Goal: Transaction & Acquisition: Purchase product/service

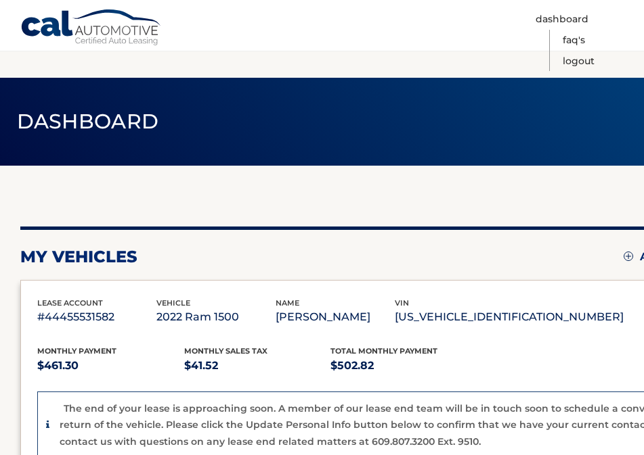
scroll to position [212, 0]
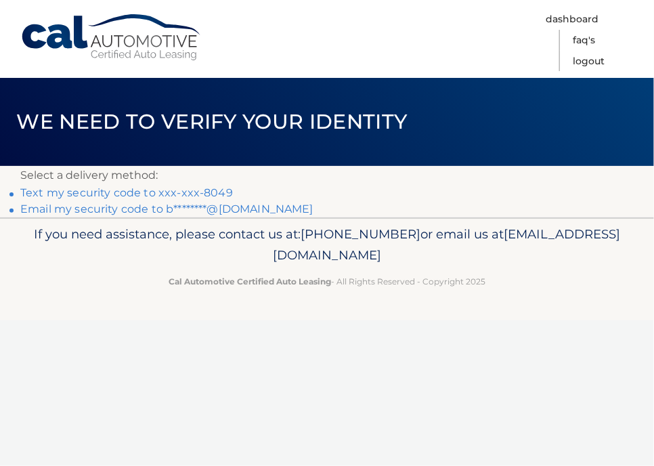
click at [148, 191] on link "Text my security code to xxx-xxx-8049" at bounding box center [126, 192] width 213 height 13
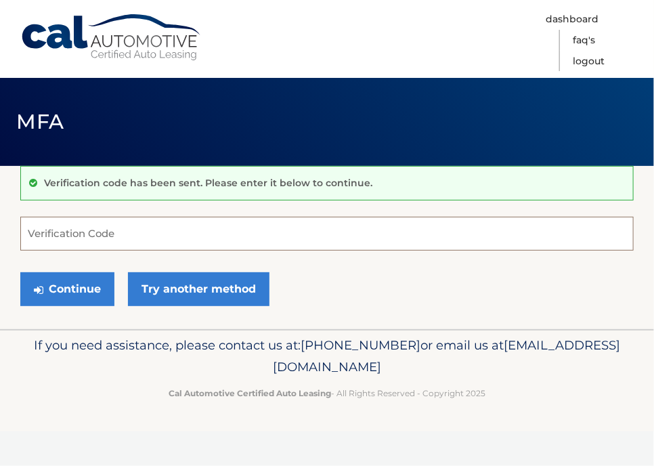
click at [148, 229] on input "Verification Code" at bounding box center [326, 234] width 613 height 34
drag, startPoint x: 148, startPoint y: 229, endPoint x: 122, endPoint y: 235, distance: 26.3
click at [122, 235] on input "Verification Code" at bounding box center [326, 234] width 613 height 34
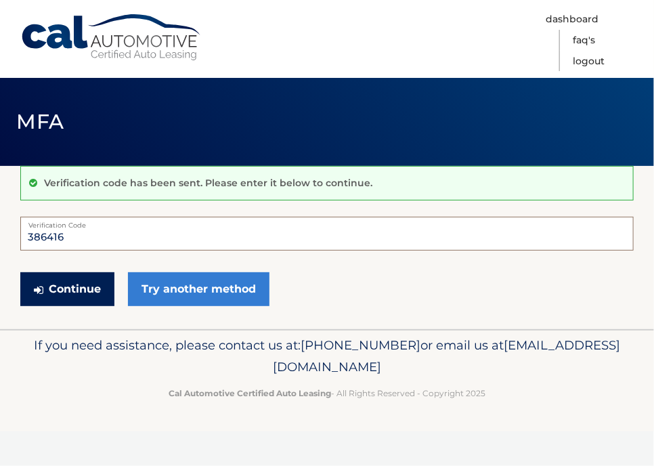
type input "386416"
click at [59, 285] on button "Continue" at bounding box center [67, 289] width 94 height 34
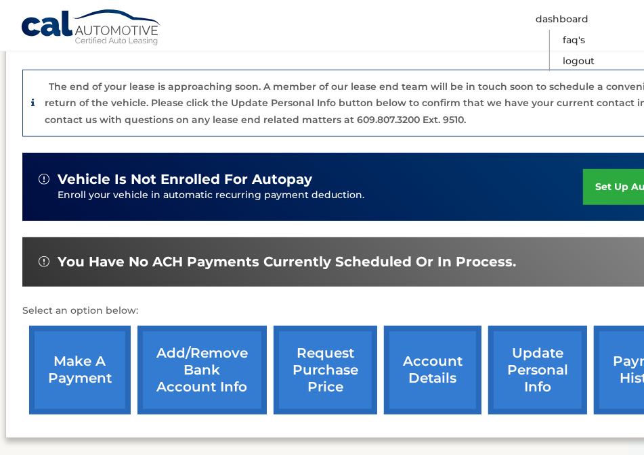
scroll to position [322, 7]
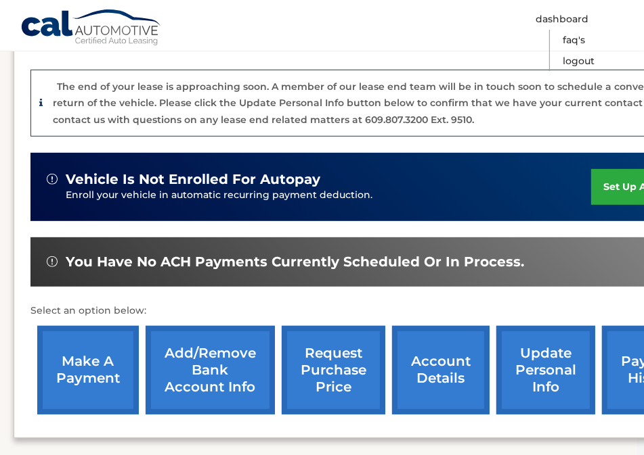
click at [624, 376] on link "payment history" at bounding box center [653, 370] width 102 height 89
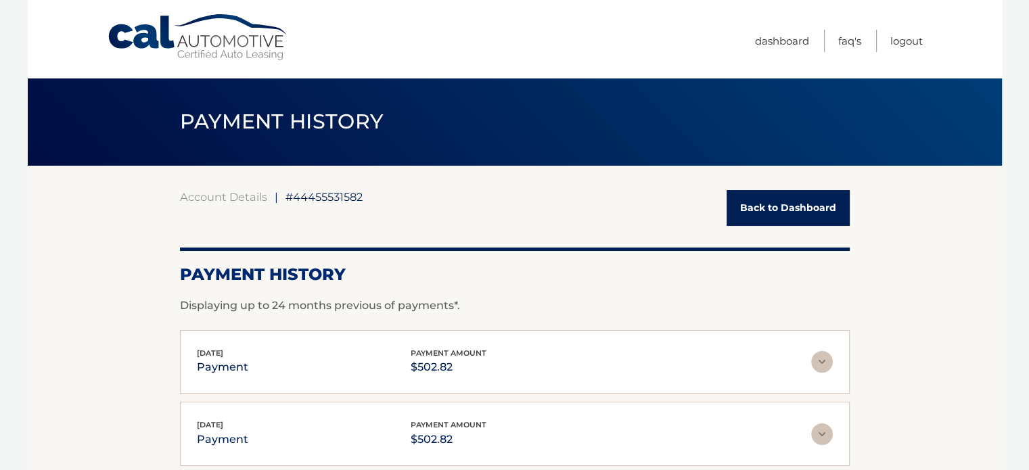
scroll to position [35, 0]
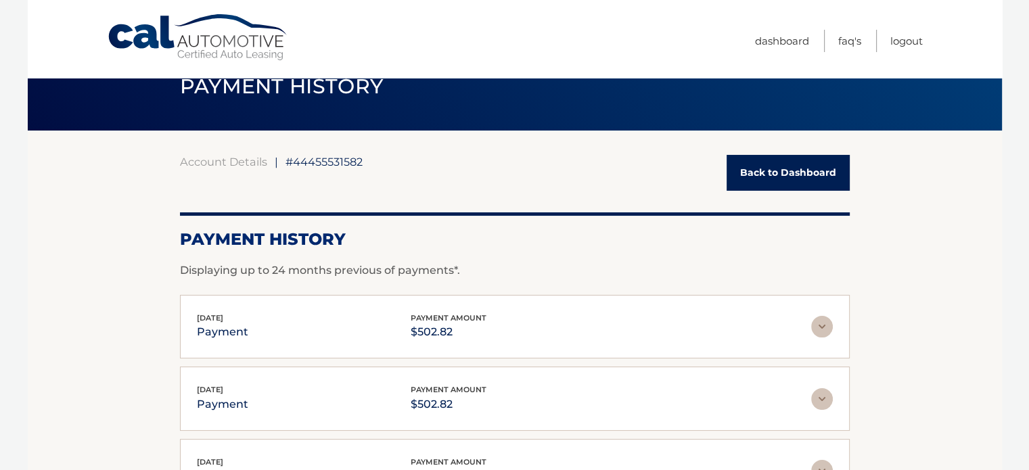
click at [643, 175] on link "Back to Dashboard" at bounding box center [788, 173] width 123 height 36
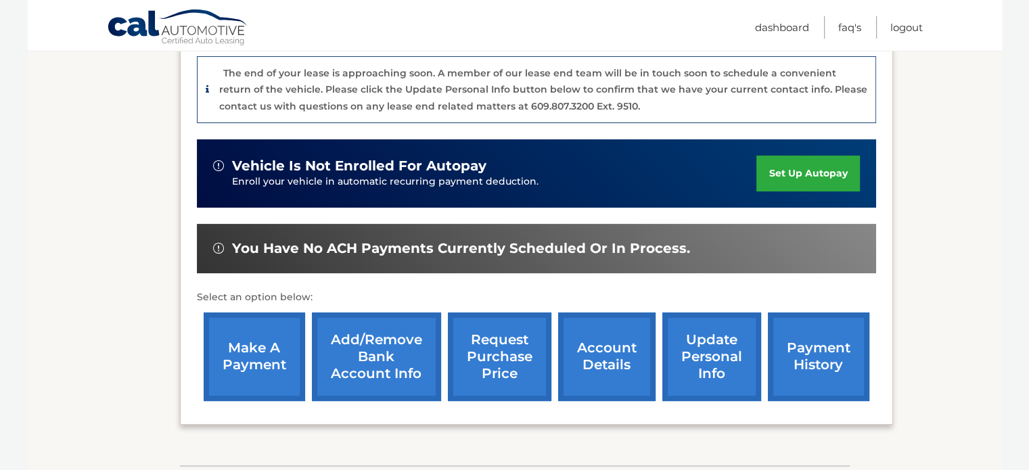
scroll to position [335, 0]
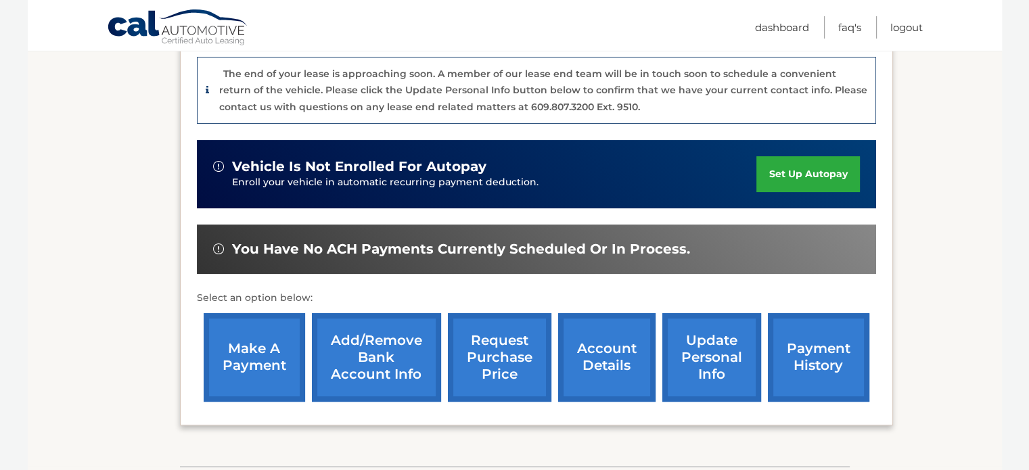
click at [257, 345] on link "make a payment" at bounding box center [255, 357] width 102 height 89
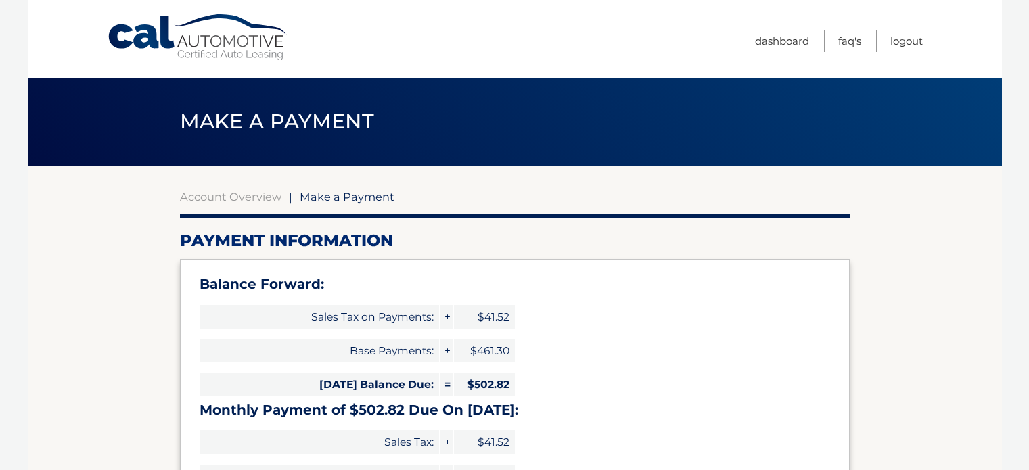
select select "YmMwNWZjNjUtMDM0Ni00MzJlLWFiMTQtZWNjYjkyZTcwMjE2"
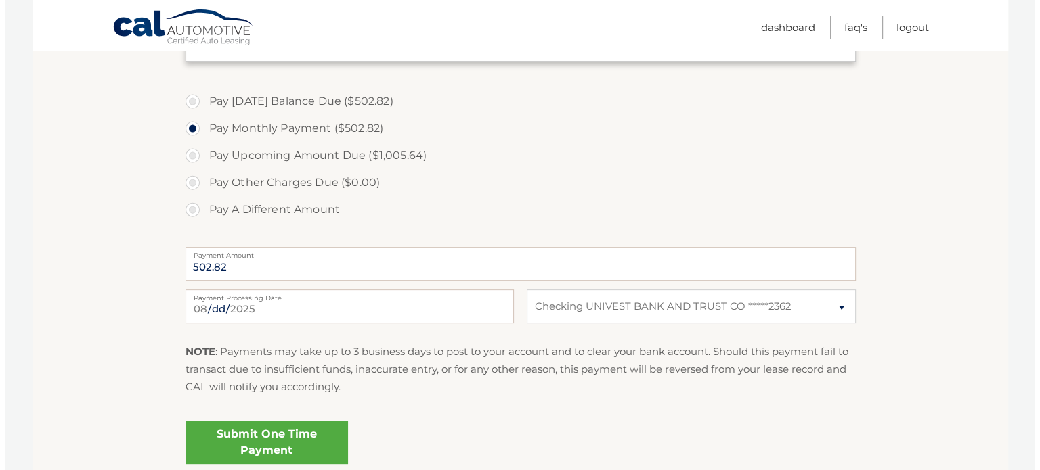
scroll to position [473, 0]
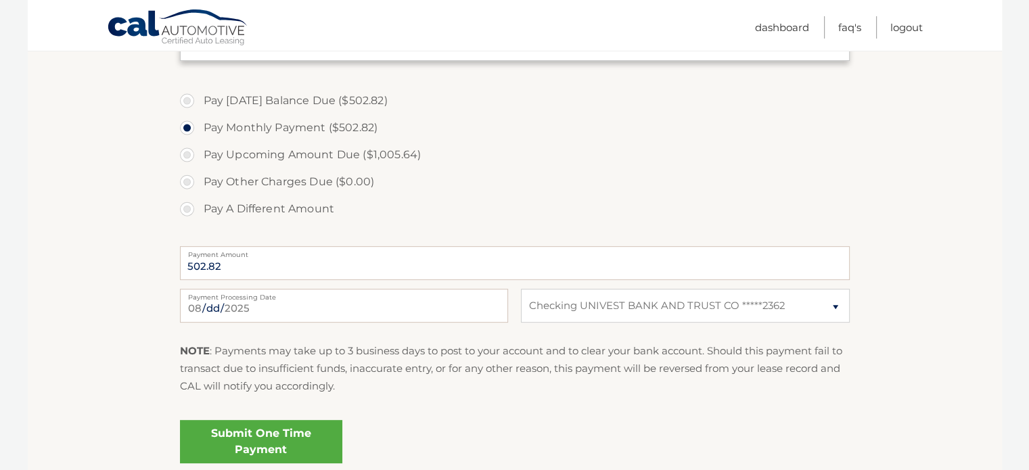
click at [268, 437] on link "Submit One Time Payment" at bounding box center [261, 441] width 162 height 43
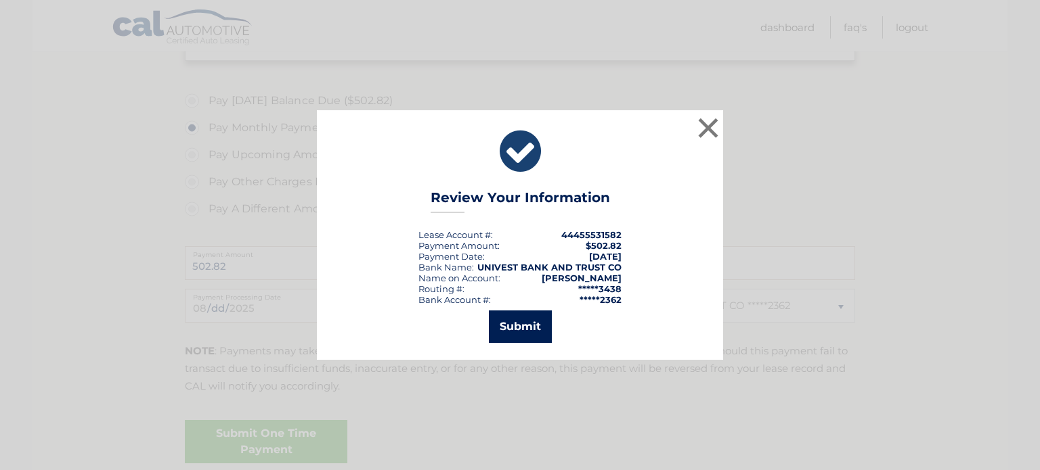
click at [523, 325] on button "Submit" at bounding box center [520, 327] width 63 height 32
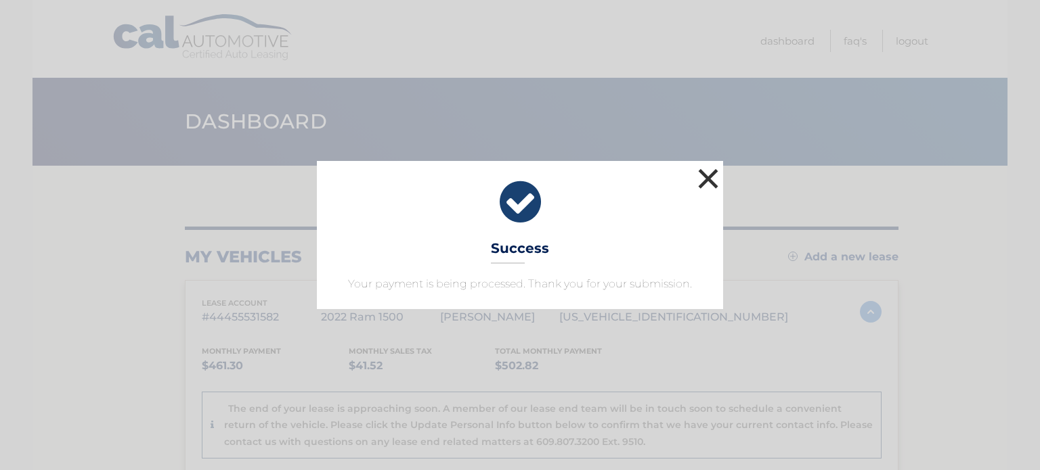
click at [711, 170] on button "×" at bounding box center [707, 178] width 27 height 27
